Goal: Check status: Check status

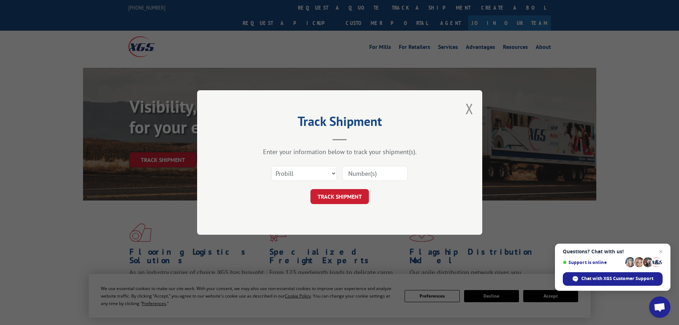
drag, startPoint x: 381, startPoint y: 168, endPoint x: 376, endPoint y: 175, distance: 8.3
click at [381, 168] on input at bounding box center [375, 173] width 66 height 15
paste input "17501732"
type input "17501732"
click at [346, 197] on button "TRACK SHIPMENT" at bounding box center [339, 196] width 58 height 15
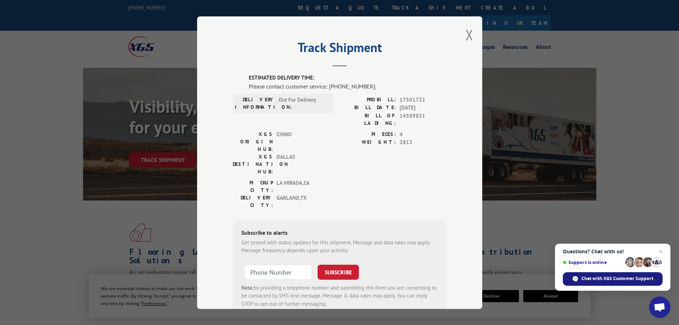
click at [579, 272] on div "Chat with XGS Customer Support" at bounding box center [613, 279] width 100 height 14
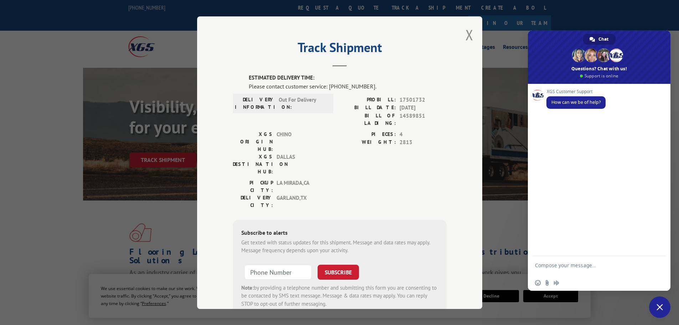
type textarea "17501732"
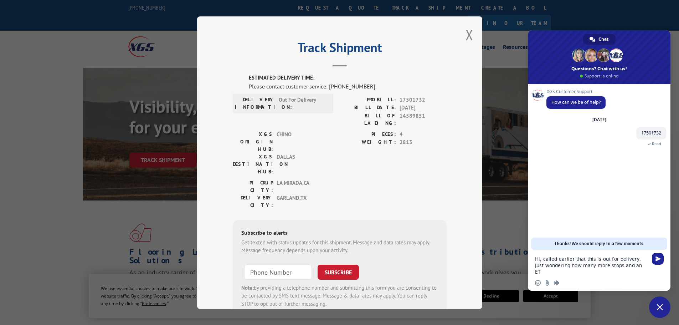
type textarea "Hi, called earlier that this is out for delivery. Just wondering how many more …"
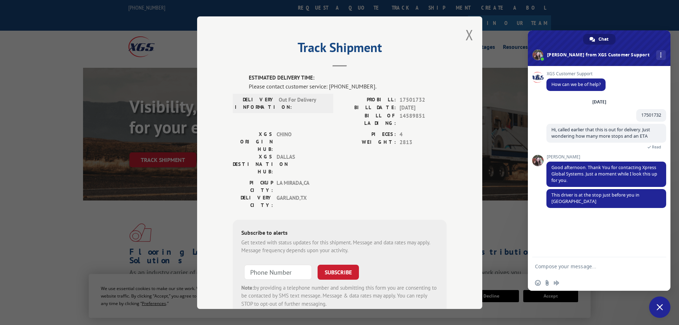
click at [635, 265] on textarea "Compose your message..." at bounding box center [591, 266] width 113 height 6
type textarea "Got it, thanks for letting me know."
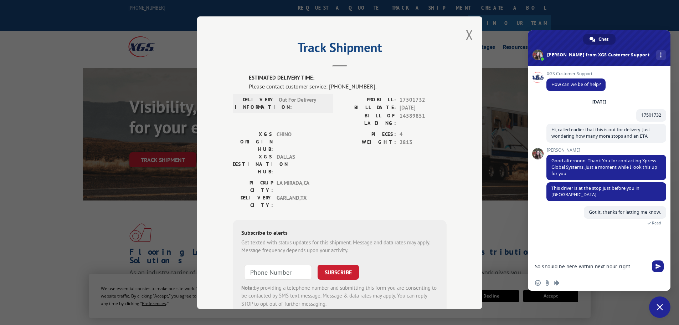
type textarea "So should be here within next hour right?"
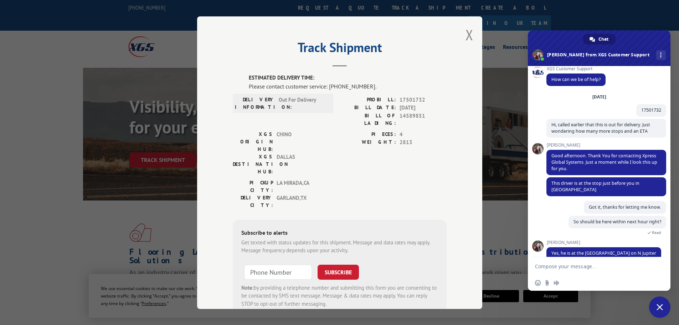
scroll to position [16, 0]
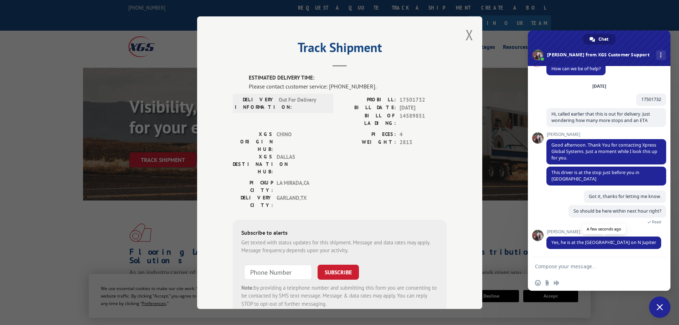
click at [612, 243] on span "Yes, he is at the [GEOGRAPHIC_DATA] on N Jupiter" at bounding box center [603, 242] width 105 height 6
drag, startPoint x: 639, startPoint y: 241, endPoint x: 586, endPoint y: 242, distance: 52.4
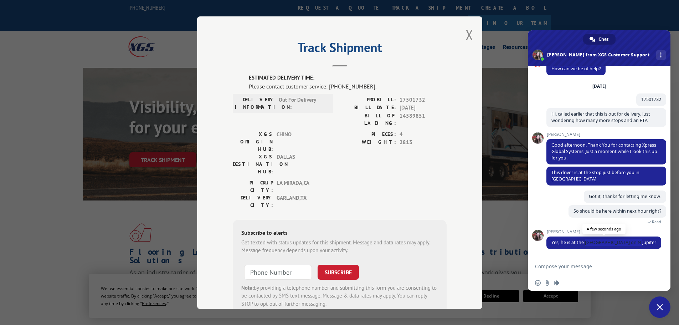
click at [586, 242] on span "Yes, he is at the [GEOGRAPHIC_DATA] on N Jupiter" at bounding box center [603, 242] width 115 height 12
click at [616, 251] on div "[PERSON_NAME] Yes, he is at the [GEOGRAPHIC_DATA] on N Jupiter A few seconds ago" at bounding box center [606, 242] width 120 height 27
click at [624, 266] on textarea "Compose your message..." at bounding box center [591, 266] width 113 height 6
type textarea "Thank you very much"
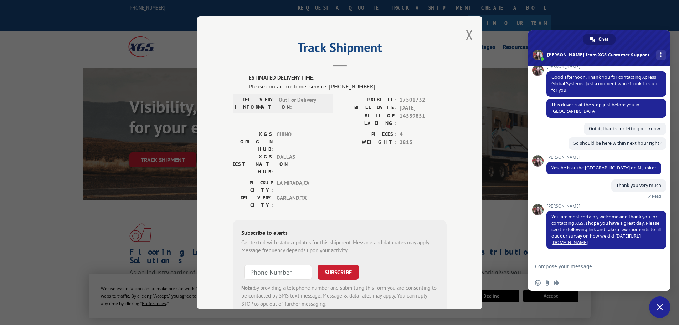
scroll to position [83, 0]
click at [586, 242] on link "[URL][DOMAIN_NAME]" at bounding box center [595, 239] width 89 height 12
